Goal: Task Accomplishment & Management: Use online tool/utility

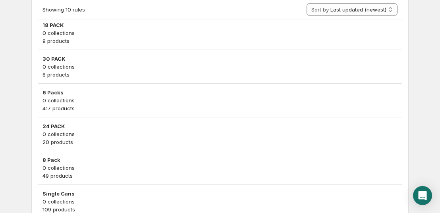
scroll to position [368, 0]
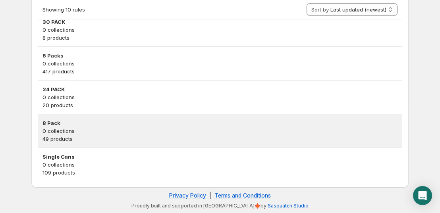
click at [112, 136] on p "49 products" at bounding box center [220, 139] width 355 height 8
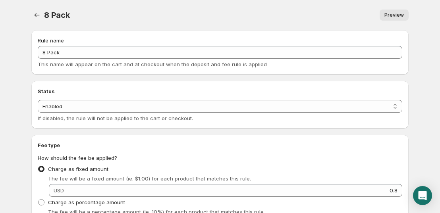
scroll to position [199, 0]
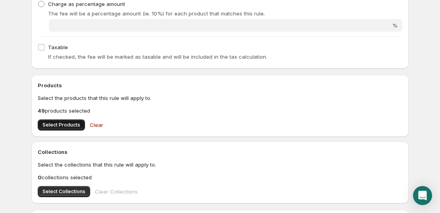
click at [80, 129] on button "Select Products" at bounding box center [61, 125] width 47 height 11
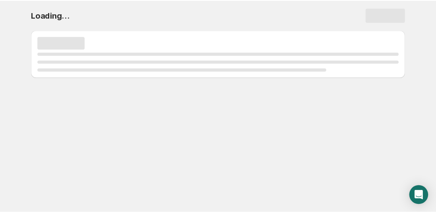
scroll to position [0, 0]
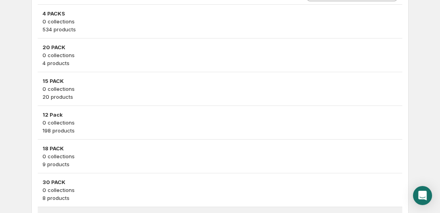
scroll to position [318, 0]
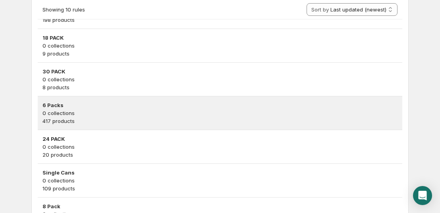
click at [92, 121] on p "417 products" at bounding box center [220, 121] width 355 height 8
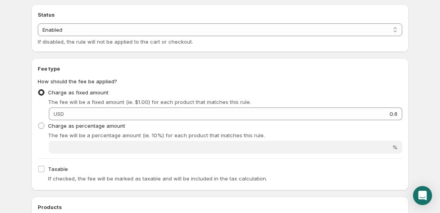
scroll to position [238, 0]
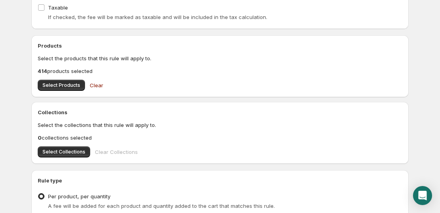
click at [58, 91] on div "Products Select the products that this rule will apply to. 414 products selecte…" at bounding box center [220, 66] width 378 height 62
click at [58, 89] on button "Select Products" at bounding box center [61, 85] width 47 height 11
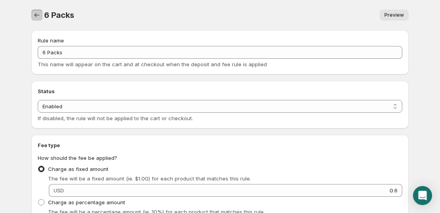
click at [41, 14] on icon "Settings" at bounding box center [37, 15] width 8 height 8
